Goal: Transaction & Acquisition: Purchase product/service

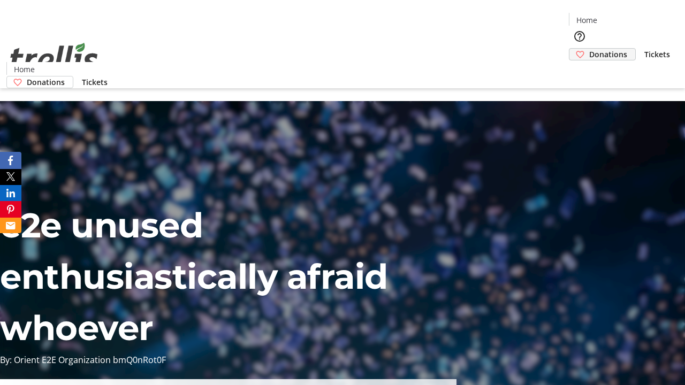
click at [589, 49] on span "Donations" at bounding box center [608, 54] width 38 height 11
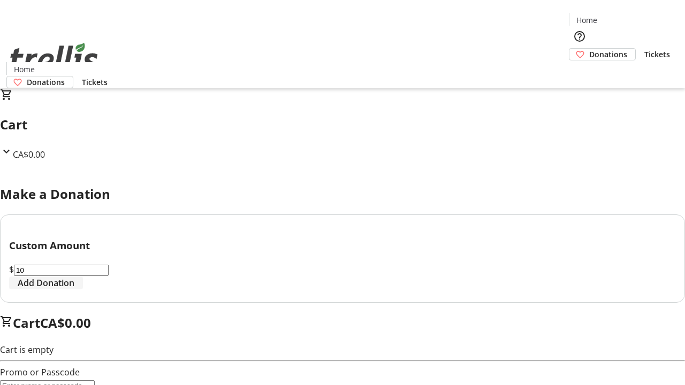
click at [74, 289] on span "Add Donation" at bounding box center [46, 283] width 57 height 13
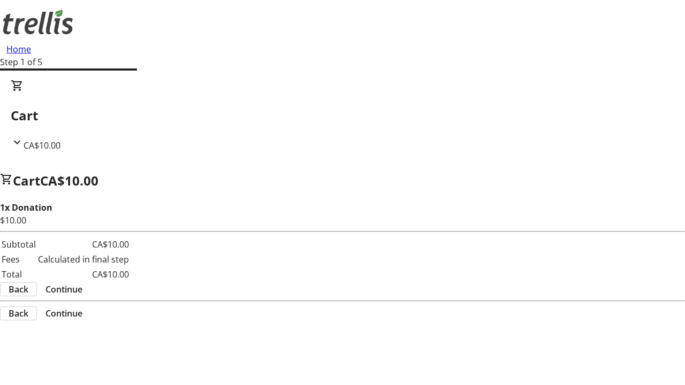
select select "CA"
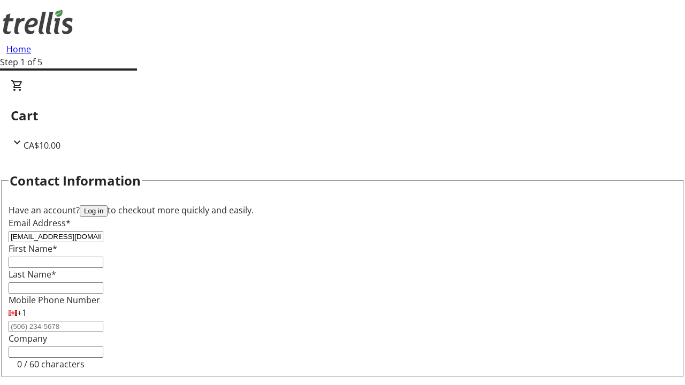
type input "[EMAIL_ADDRESS][DOMAIN_NAME]"
type input "Levi"
type input "[PERSON_NAME]"
type input "[STREET_ADDRESS][PERSON_NAME]"
type input "Kelowna"
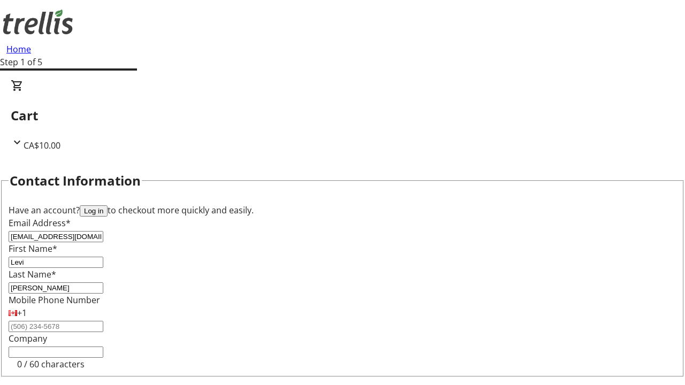
select select "BC"
type input "Kelowna"
type input "V1Y 0C2"
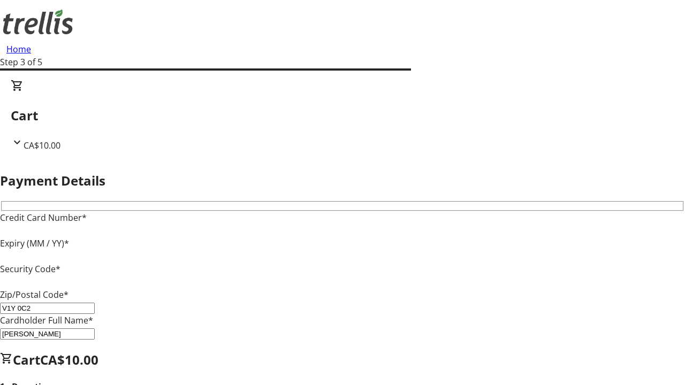
type input "V1Y 0C2"
